Goal: Information Seeking & Learning: Find contact information

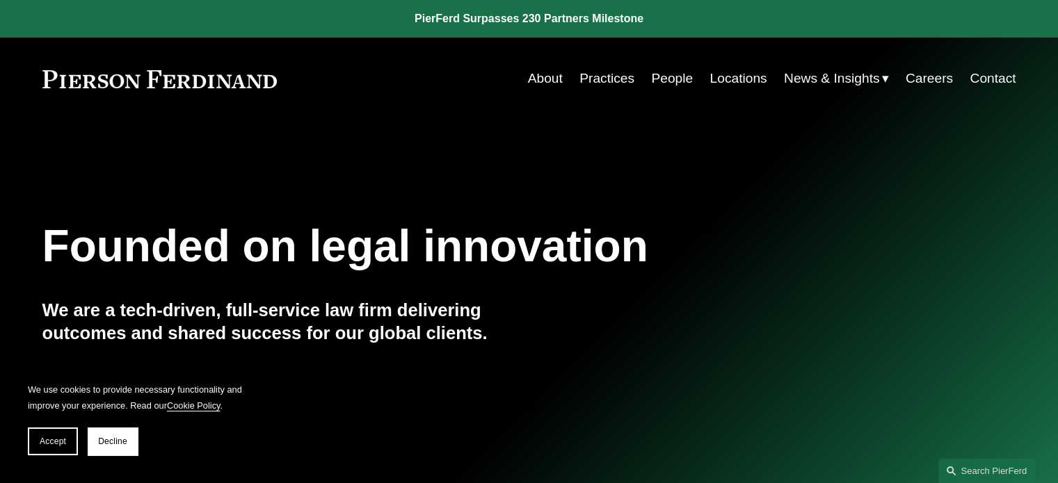
click at [720, 63] on div "Skip to Content About Practices People Locations" at bounding box center [529, 79] width 1058 height 82
click at [723, 74] on link "Locations" at bounding box center [737, 78] width 57 height 26
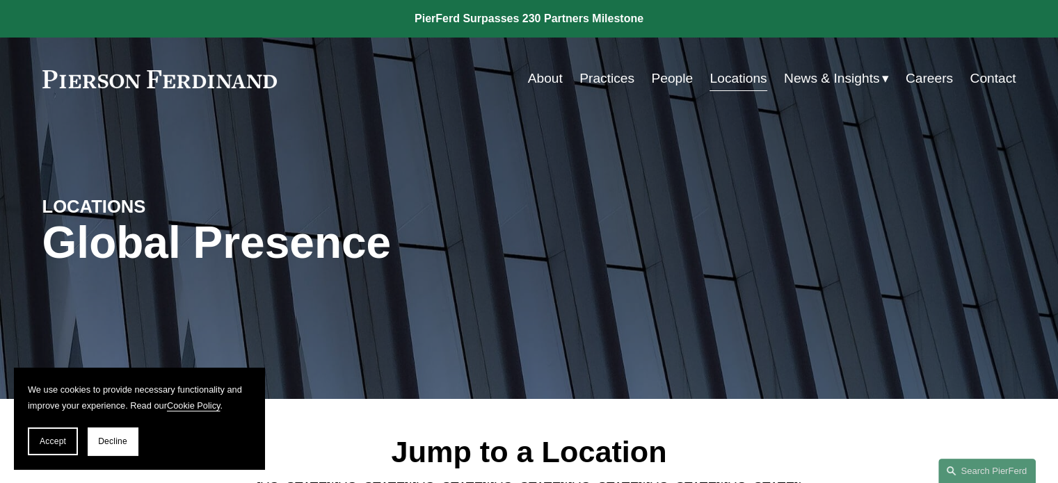
click at [667, 77] on link "People" at bounding box center [672, 78] width 42 height 26
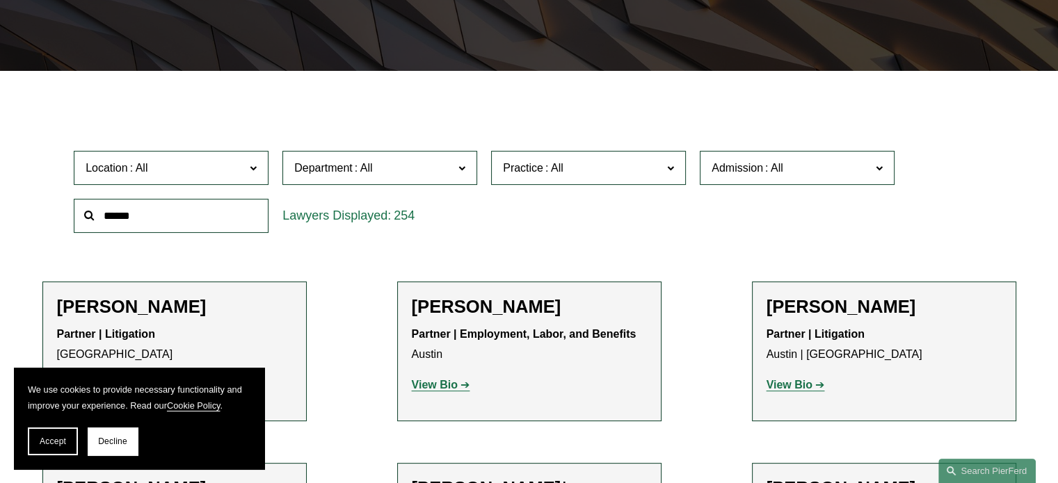
scroll to position [348, 0]
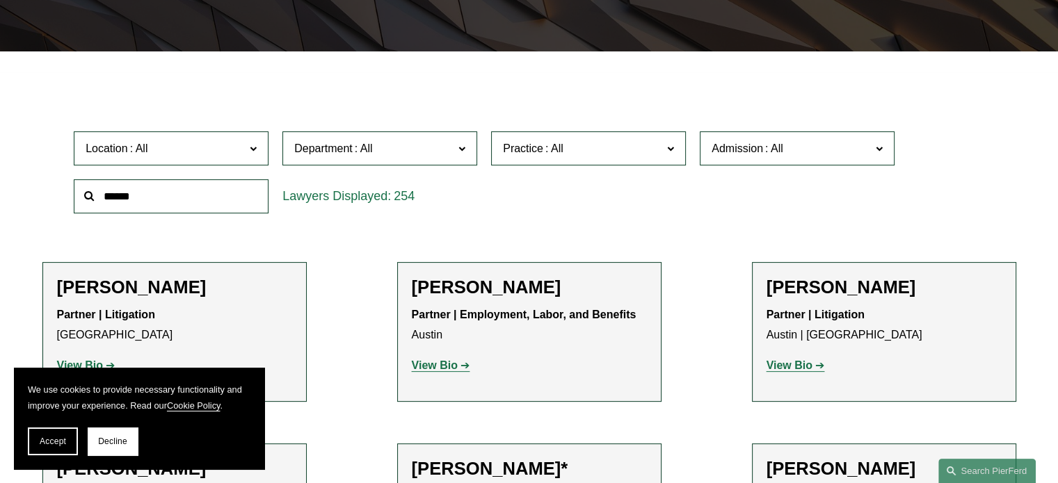
click at [151, 156] on span "Location" at bounding box center [165, 148] width 159 height 19
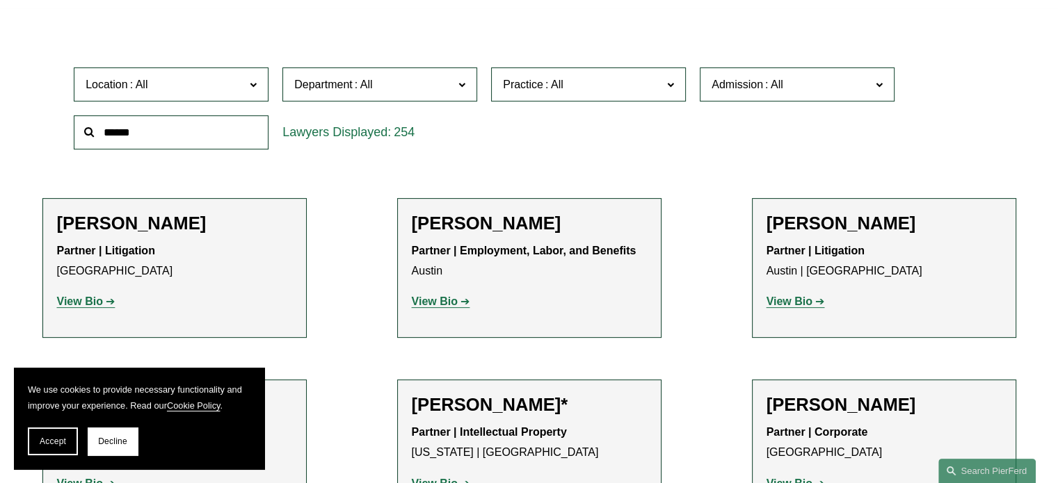
scroll to position [417, 0]
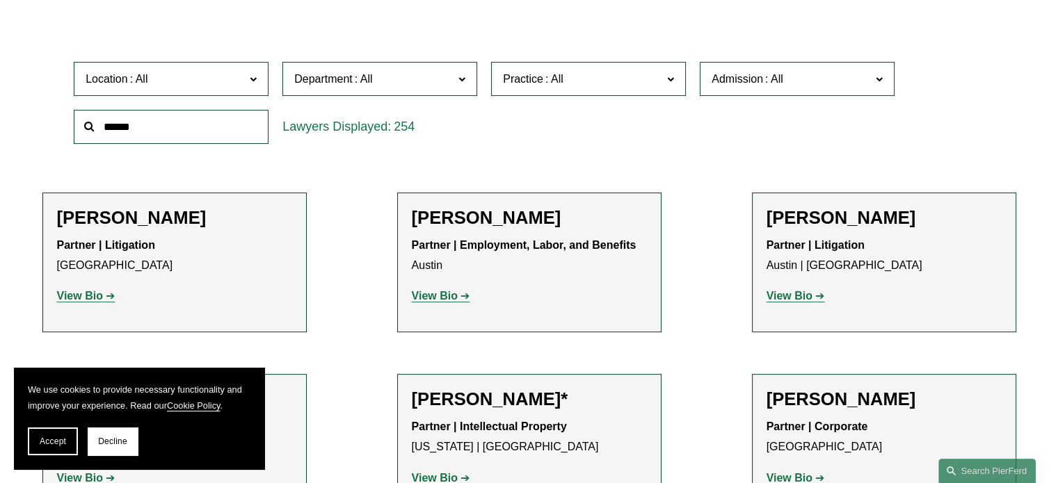
click at [508, 135] on div "Location All Atlanta Austin Boston Charlotte Chicago Cincinnati Cleveland Colum…" at bounding box center [529, 102] width 924 height 95
click at [567, 95] on label "Practice" at bounding box center [588, 79] width 195 height 34
click at [0, 0] on link "Employment and Labor" at bounding box center [0, 0] width 0 height 0
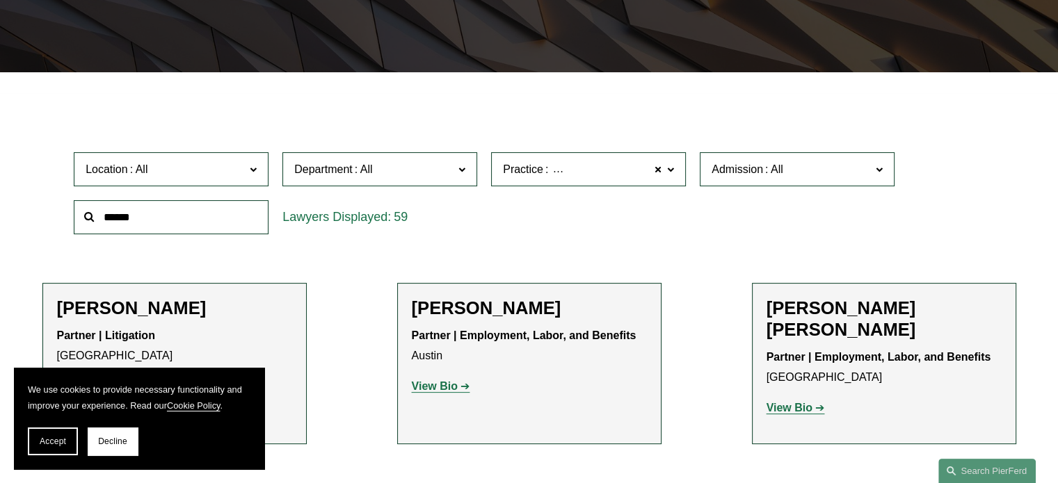
scroll to position [348, 0]
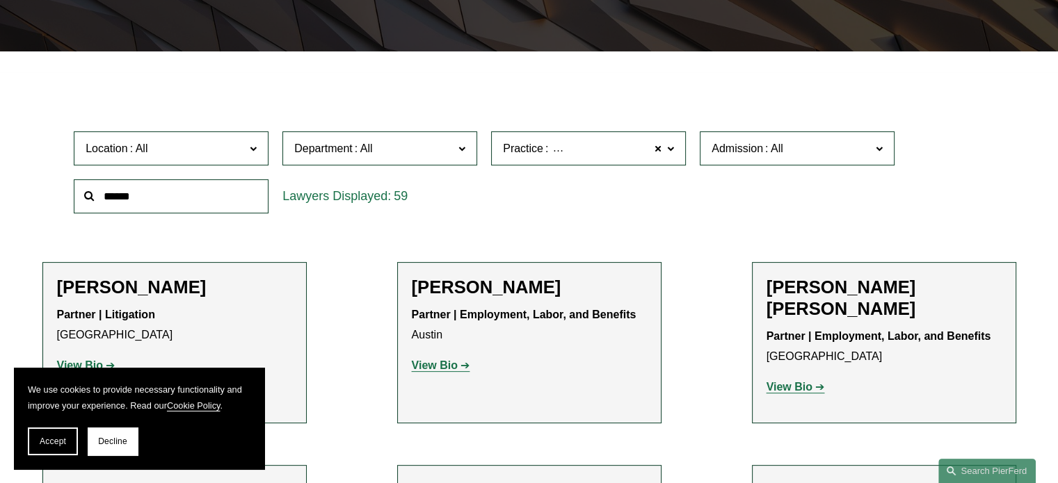
click at [158, 155] on span "Location" at bounding box center [165, 148] width 159 height 19
click at [0, 0] on link "Charlotte" at bounding box center [0, 0] width 0 height 0
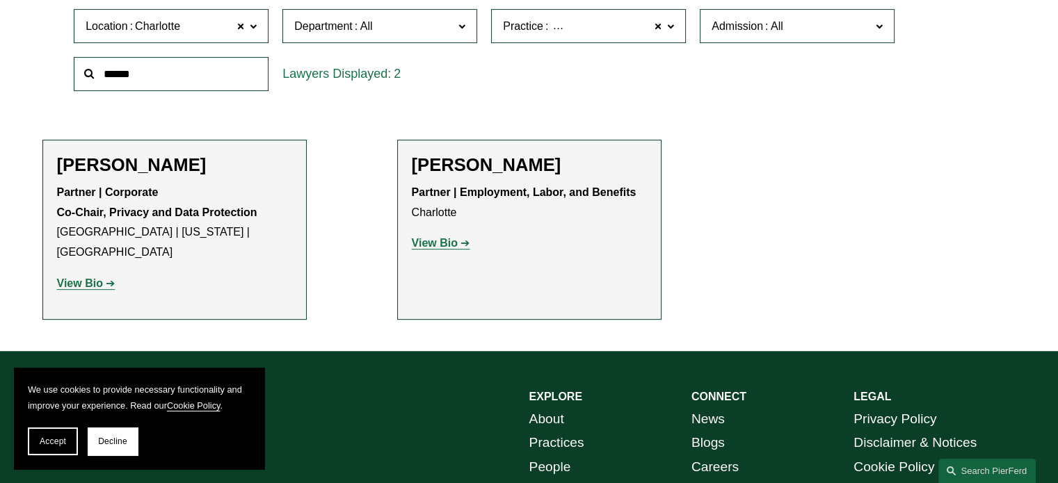
scroll to position [396, 0]
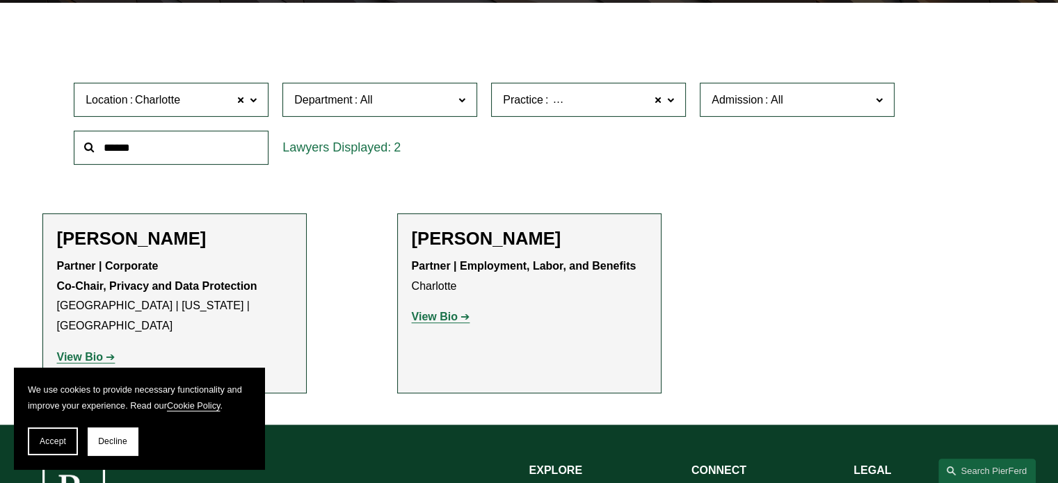
click at [587, 107] on span "Employment and Labor" at bounding box center [607, 100] width 115 height 18
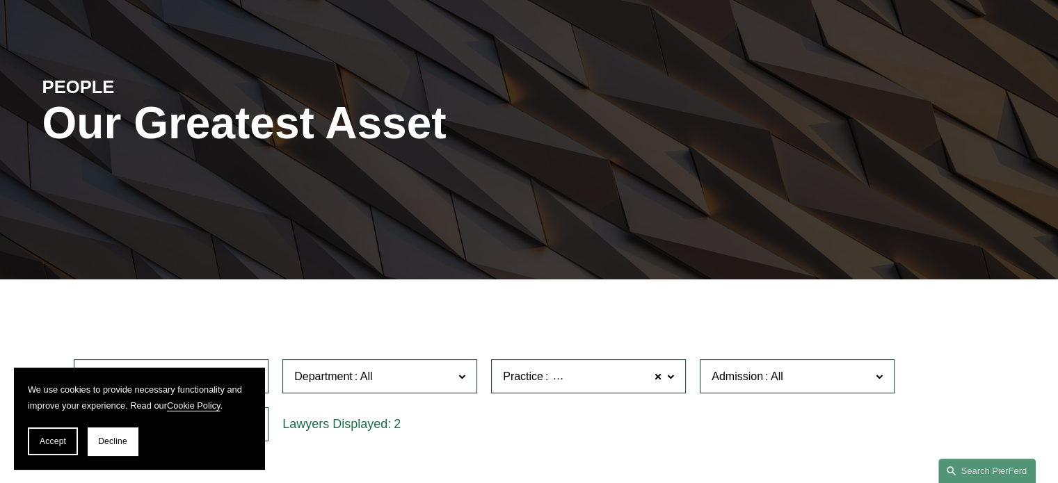
scroll to position [257, 0]
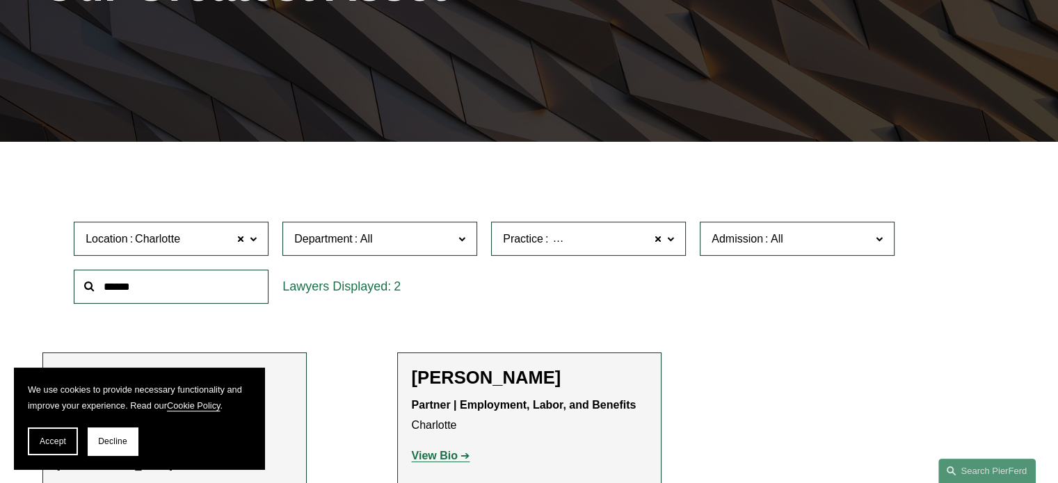
click at [0, 0] on link "All" at bounding box center [0, 0] width 0 height 0
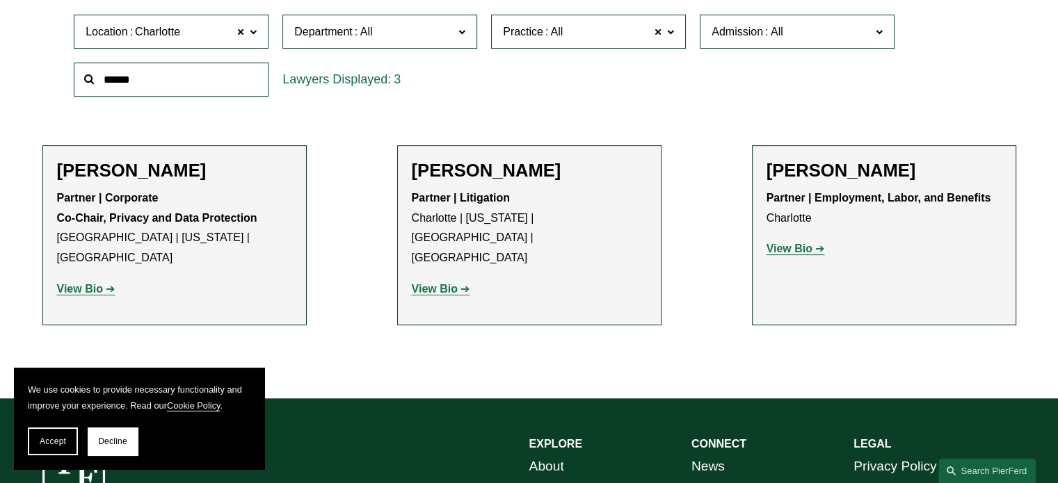
scroll to position [466, 0]
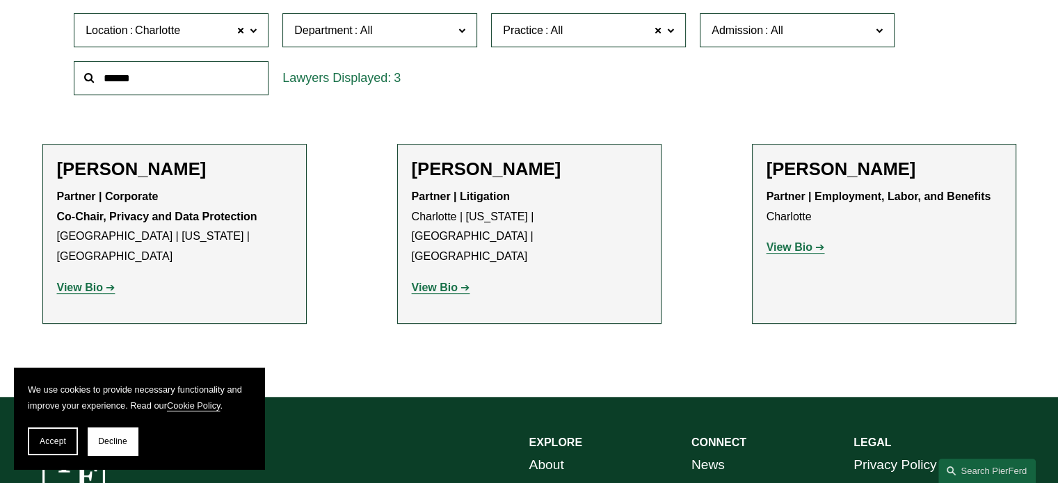
drag, startPoint x: 452, startPoint y: 244, endPoint x: 434, endPoint y: 243, distance: 18.1
click at [451, 282] on strong "View Bio" at bounding box center [435, 288] width 46 height 12
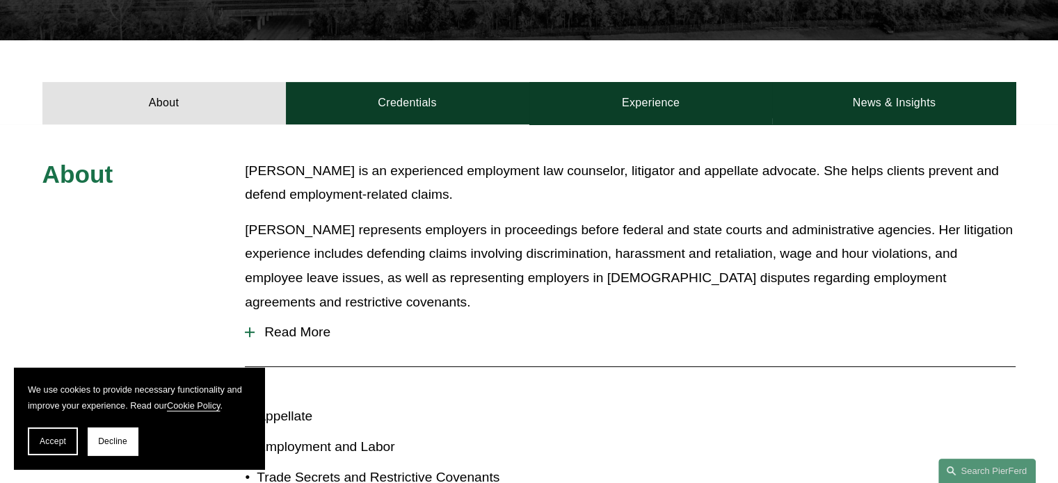
scroll to position [487, 0]
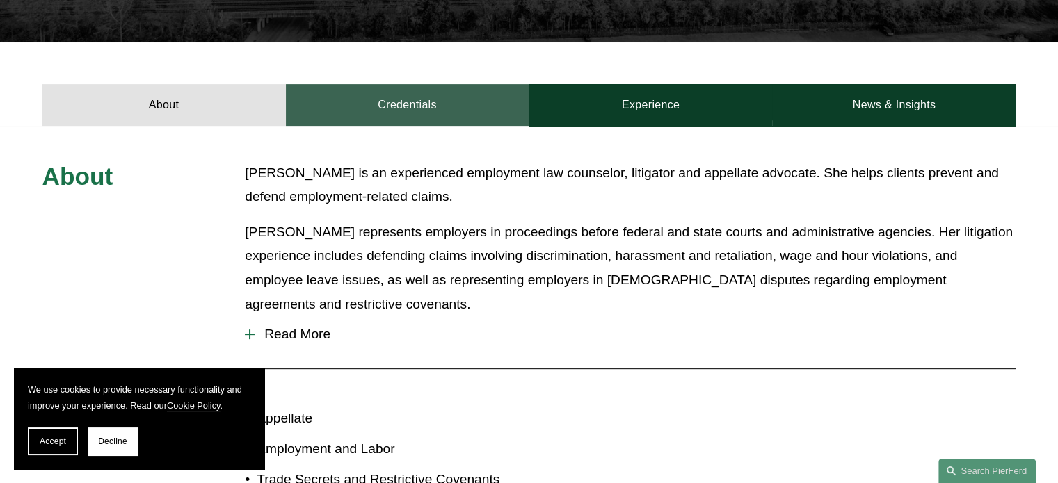
click at [380, 92] on link "Credentials" at bounding box center [407, 105] width 243 height 42
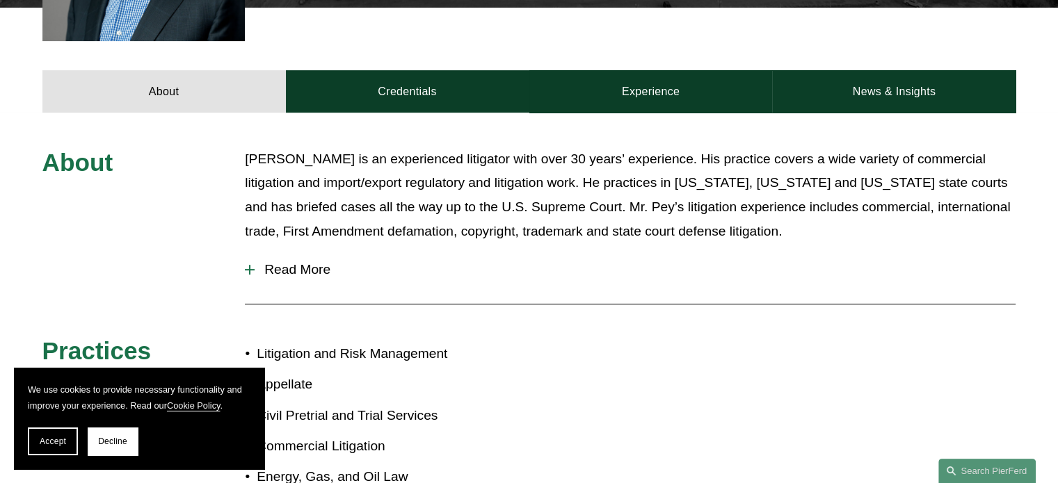
scroll to position [556, 0]
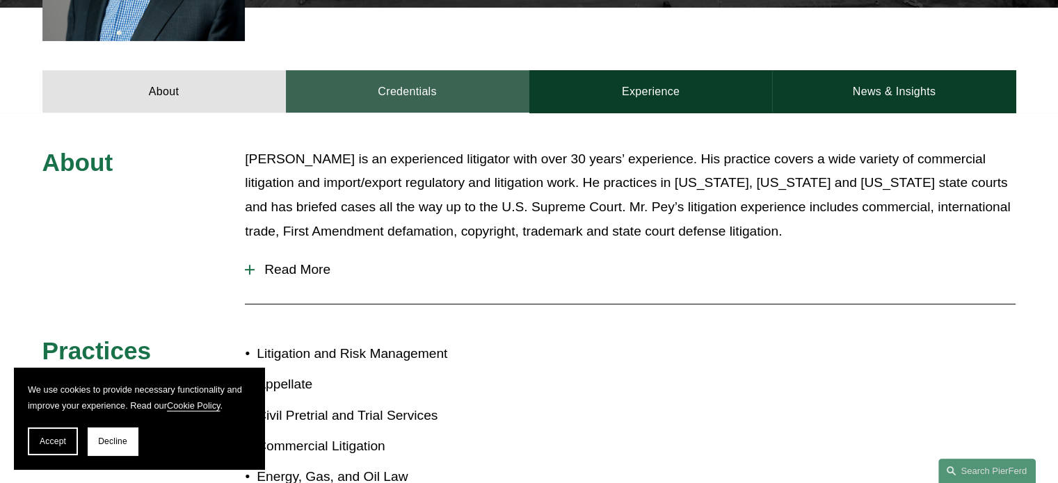
click at [375, 79] on link "Credentials" at bounding box center [407, 91] width 243 height 42
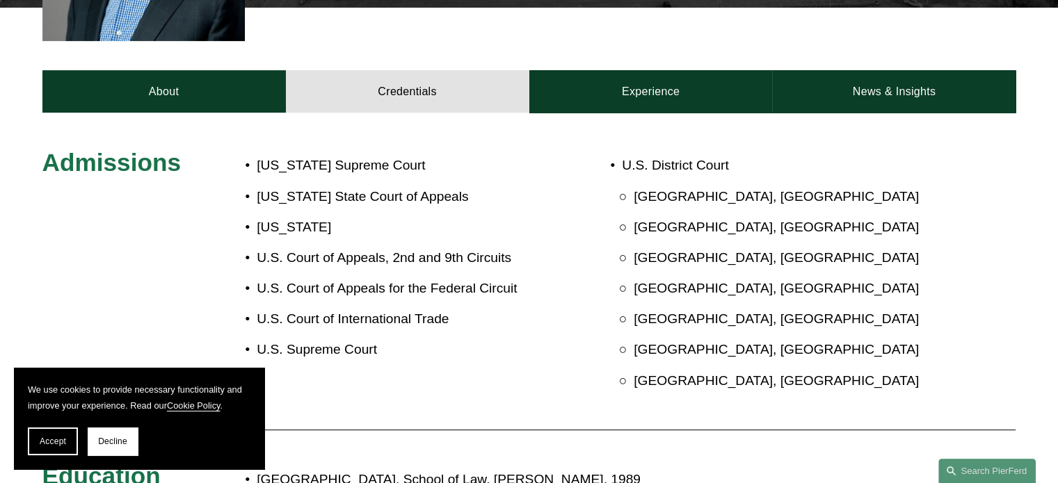
click at [70, 445] on button "Accept" at bounding box center [53, 442] width 50 height 28
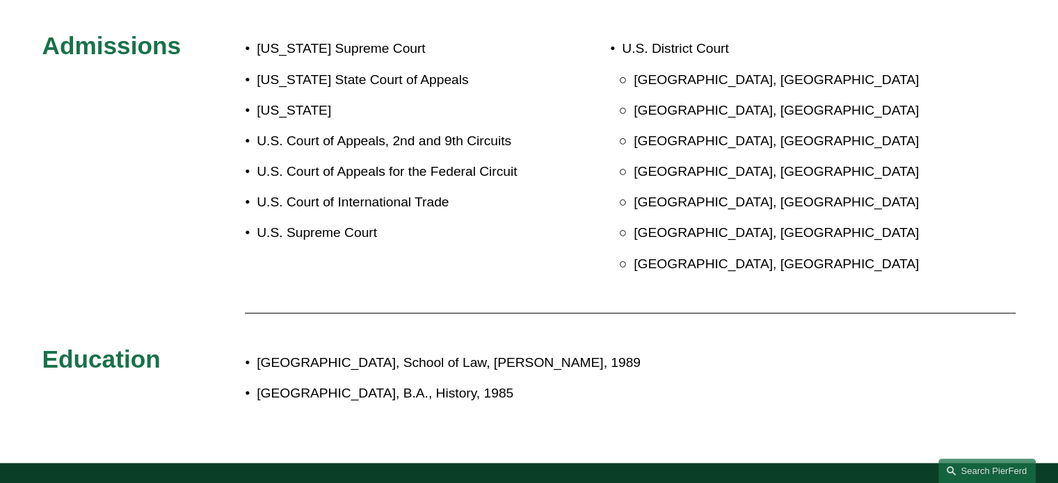
scroll to position [487, 0]
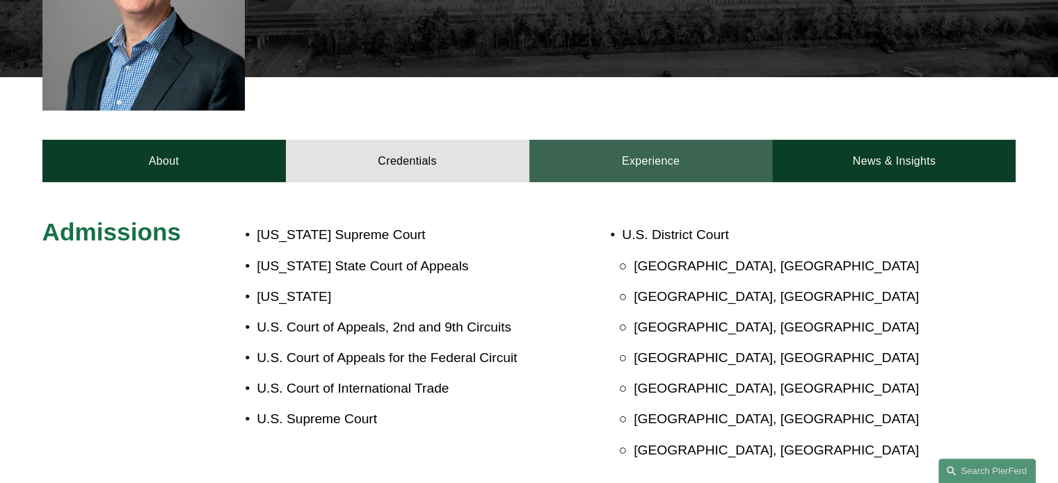
click at [626, 141] on link "Experience" at bounding box center [650, 161] width 243 height 42
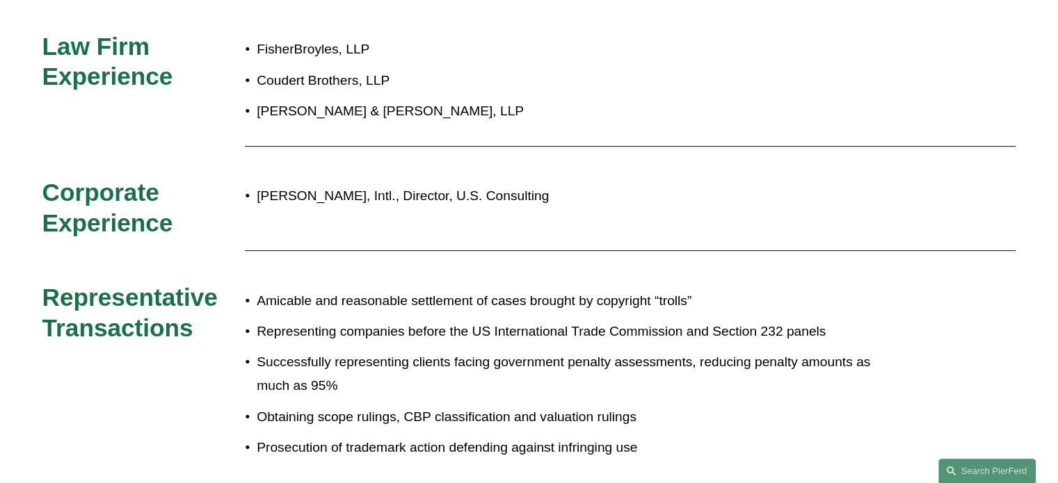
scroll to position [765, 0]
